Goal: Transaction & Acquisition: Book appointment/travel/reservation

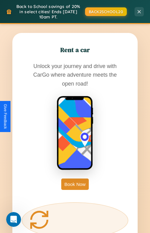
scroll to position [1333, 0]
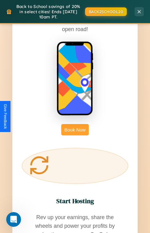
click at [75, 124] on button "Book Now" at bounding box center [74, 129] width 27 height 11
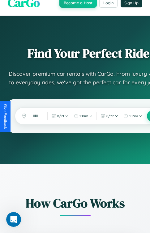
scroll to position [1591, 0]
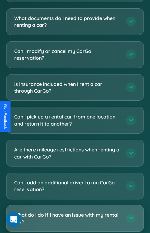
click at [75, 219] on h3 "What do I do if I have an issue with my rental car?" at bounding box center [66, 219] width 105 height 14
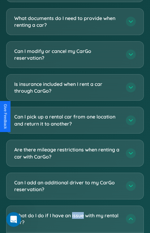
scroll to position [0, 0]
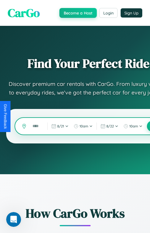
click at [36, 127] on input "text" at bounding box center [36, 126] width 14 height 10
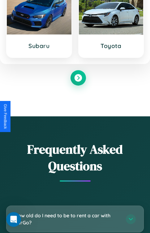
click at [75, 219] on h3 "How old do I need to be to rent a car with CarGo?" at bounding box center [66, 219] width 105 height 14
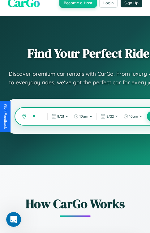
type input "*"
type input "*****"
click at [148, 117] on button at bounding box center [152, 117] width 12 height 12
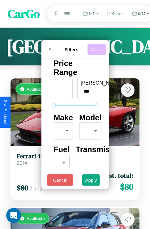
click at [97, 47] on button "Reset" at bounding box center [96, 48] width 18 height 11
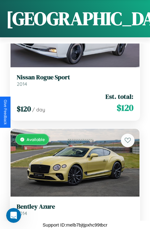
scroll to position [12121, 0]
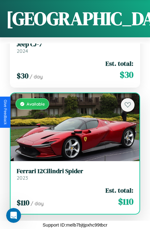
click at [72, 186] on div "$ 110 / day Est. total: $ 110" at bounding box center [75, 197] width 116 height 22
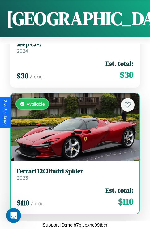
click at [72, 186] on div "$ 110 / day Est. total: $ 110" at bounding box center [75, 197] width 116 height 22
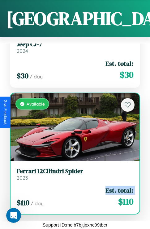
click at [72, 186] on div "$ 110 / day Est. total: $ 110" at bounding box center [75, 197] width 116 height 22
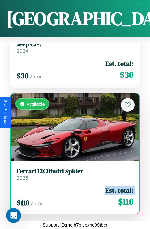
click at [72, 186] on div "$ 110 / day Est. total: $ 110" at bounding box center [75, 197] width 116 height 22
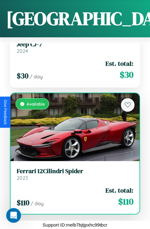
click at [72, 186] on div "$ 110 / day Est. total: $ 110" at bounding box center [75, 197] width 116 height 22
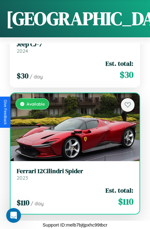
click at [72, 167] on h3 "Ferrari 12Cilindri Spider" at bounding box center [75, 170] width 116 height 7
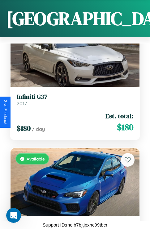
scroll to position [5144, 0]
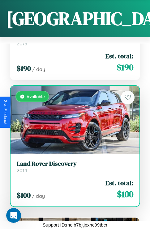
click at [72, 160] on h3 "Land Rover Discovery" at bounding box center [75, 163] width 116 height 7
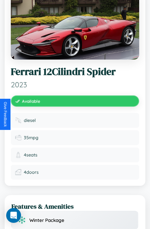
scroll to position [428, 0]
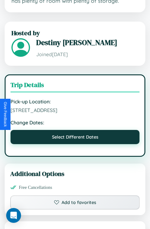
click at [75, 144] on button "Select Different Dates" at bounding box center [74, 137] width 129 height 14
select select "*"
select select "****"
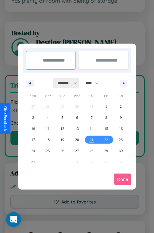
click at [65, 83] on select "******* ******** ***** ***** *** **** **** ****** ********* ******* ******** **…" at bounding box center [66, 83] width 26 height 10
select select "**"
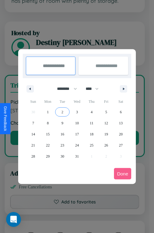
click at [62, 112] on span "2" at bounding box center [63, 112] width 2 height 11
type input "**********"
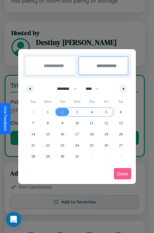
click at [106, 112] on span "5" at bounding box center [106, 112] width 2 height 11
type input "**********"
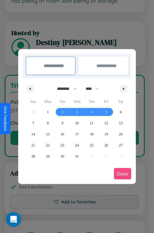
click at [123, 174] on button "Done" at bounding box center [122, 173] width 17 height 11
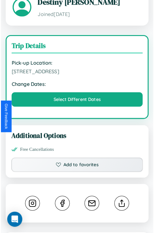
scroll to position [522, 0]
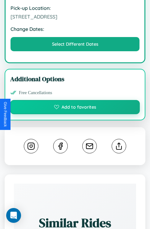
click at [75, 114] on button "Add to favorites" at bounding box center [74, 107] width 129 height 14
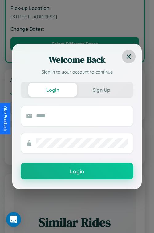
click at [129, 57] on icon at bounding box center [129, 57] width 4 height 4
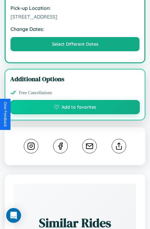
click at [75, 114] on button "Add to favorites" at bounding box center [74, 107] width 129 height 14
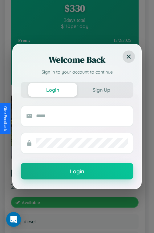
scroll to position [0, 0]
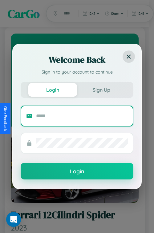
click at [75, 112] on input "text" at bounding box center [82, 116] width 92 height 10
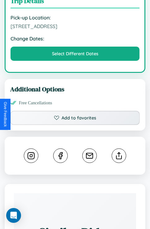
scroll to position [565, 0]
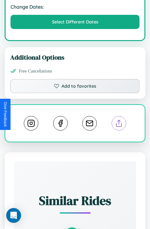
click at [119, 120] on line at bounding box center [119, 122] width 0 height 4
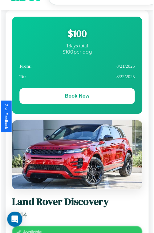
scroll to position [0, 0]
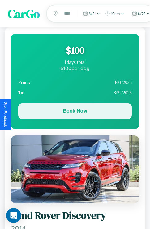
click at [75, 112] on button "Book Now" at bounding box center [74, 110] width 113 height 15
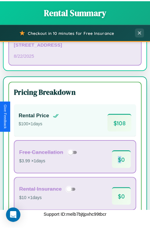
scroll to position [304, 0]
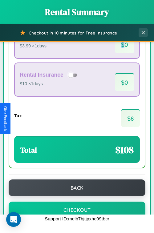
click at [75, 196] on button "Back" at bounding box center [77, 188] width 137 height 17
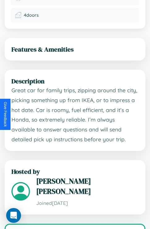
scroll to position [302, 0]
